Goal: Check status: Check status

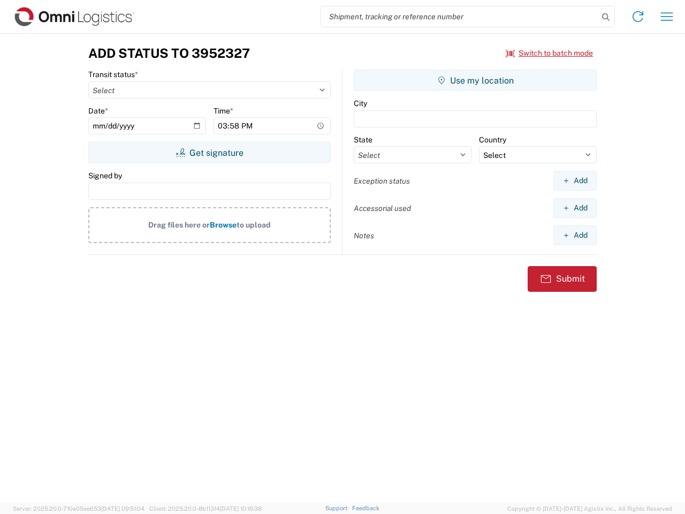
click at [460, 17] on input "search" at bounding box center [459, 16] width 277 height 20
click at [606, 17] on icon at bounding box center [606, 17] width 15 height 15
click at [638, 17] on icon at bounding box center [638, 16] width 17 height 17
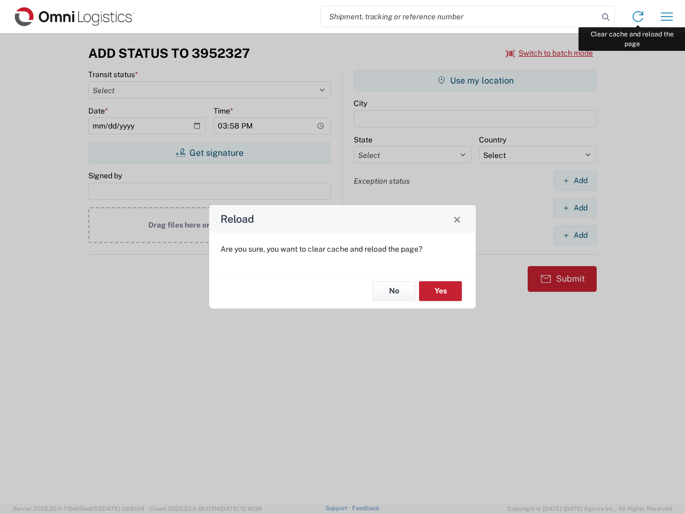
click at [667, 17] on div "Reload Are you sure, you want to clear cache and reload the page? No Yes" at bounding box center [342, 257] width 685 height 514
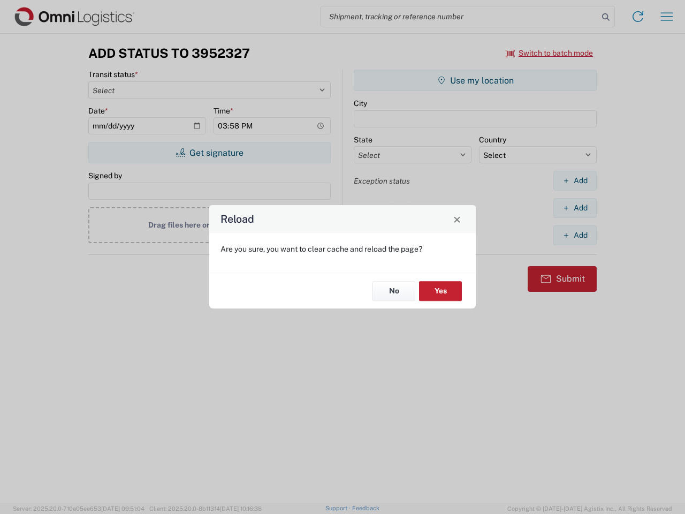
click at [550, 53] on div "Reload Are you sure, you want to clear cache and reload the page? No Yes" at bounding box center [342, 257] width 685 height 514
click at [209, 153] on div "Reload Are you sure, you want to clear cache and reload the page? No Yes" at bounding box center [342, 257] width 685 height 514
click at [475, 80] on div "Reload Are you sure, you want to clear cache and reload the page? No Yes" at bounding box center [342, 257] width 685 height 514
click at [575, 180] on div "Reload Are you sure, you want to clear cache and reload the page? No Yes" at bounding box center [342, 257] width 685 height 514
click at [575, 208] on div "Reload Are you sure, you want to clear cache and reload the page? No Yes" at bounding box center [342, 257] width 685 height 514
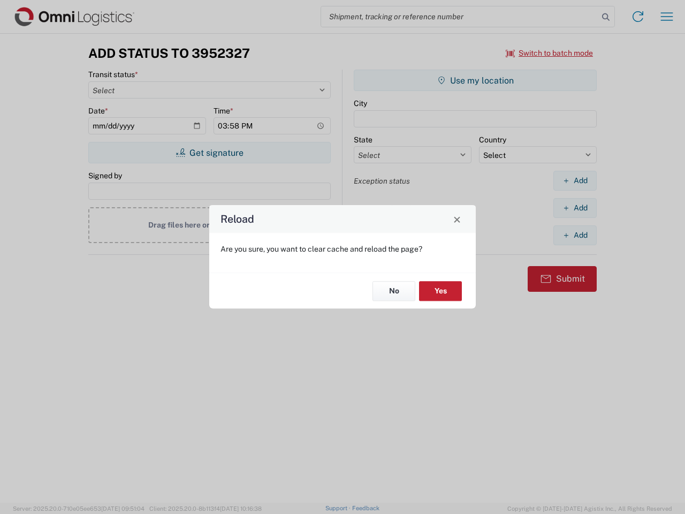
click at [575, 235] on div "Reload Are you sure, you want to clear cache and reload the page? No Yes" at bounding box center [342, 257] width 685 height 514
